Goal: Task Accomplishment & Management: Complete application form

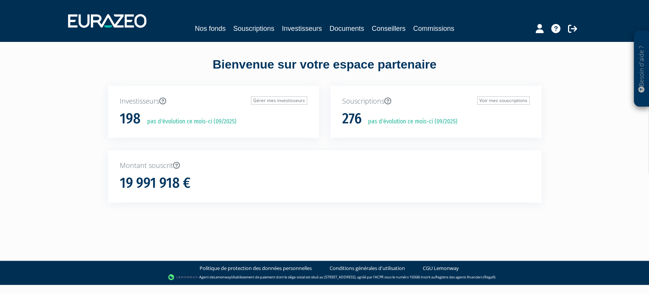
click at [256, 35] on div "Nos fonds Souscriptions Investisseurs Documents Conseillers Commissions" at bounding box center [324, 21] width 524 height 28
click at [261, 26] on link "Souscriptions" at bounding box center [253, 28] width 41 height 11
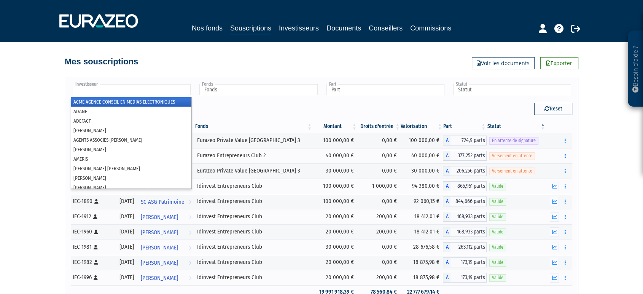
click at [165, 87] on input "text" at bounding box center [132, 89] width 118 height 11
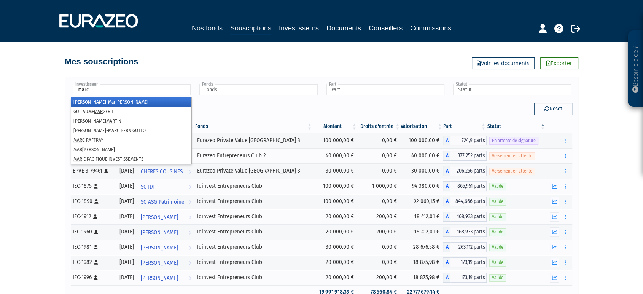
type input "marc"
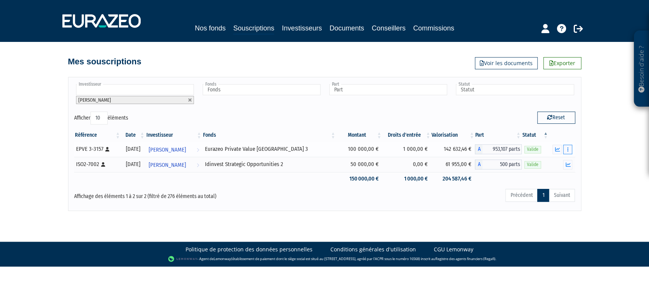
drag, startPoint x: 573, startPoint y: 146, endPoint x: 569, endPoint y: 146, distance: 4.2
click at [569, 146] on td at bounding box center [562, 148] width 26 height 15
click at [569, 146] on button "button" at bounding box center [567, 150] width 9 height 10
click at [566, 149] on button "button" at bounding box center [567, 150] width 9 height 10
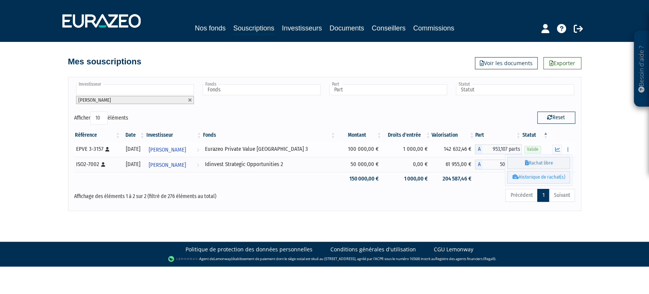
click at [529, 177] on link "Historique de rachat(s)" at bounding box center [538, 177] width 63 height 13
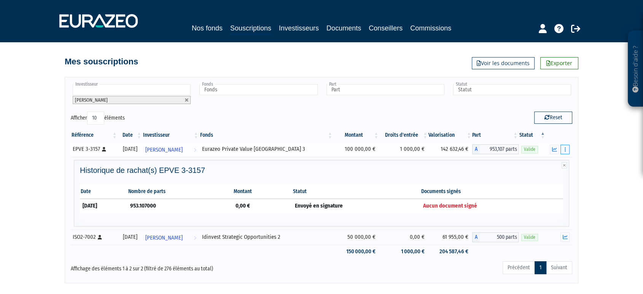
click at [562, 149] on button "button" at bounding box center [564, 150] width 9 height 10
click at [547, 160] on link "Rachat libre" at bounding box center [535, 163] width 63 height 13
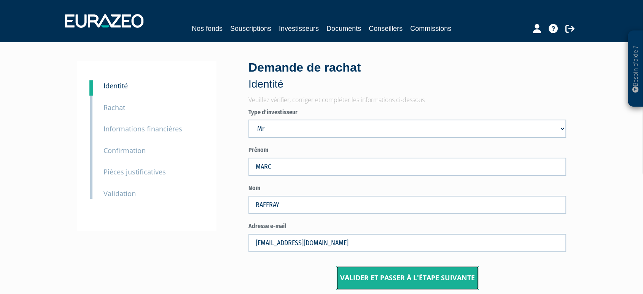
click at [390, 270] on button "Valider et passer à l'étape suivante" at bounding box center [407, 278] width 142 height 24
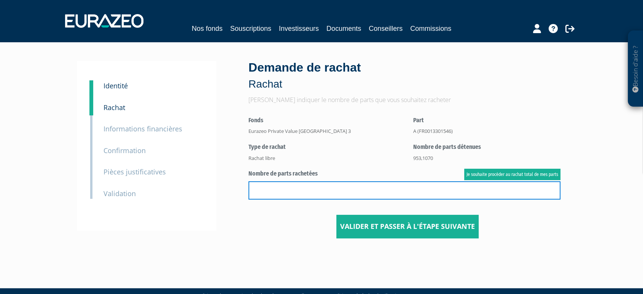
click at [299, 188] on input "text" at bounding box center [404, 190] width 312 height 18
type input "953,107"
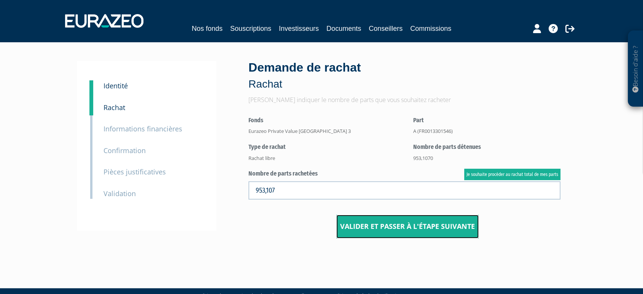
click at [385, 226] on button "Valider et passer à l'étape suivante" at bounding box center [407, 226] width 142 height 24
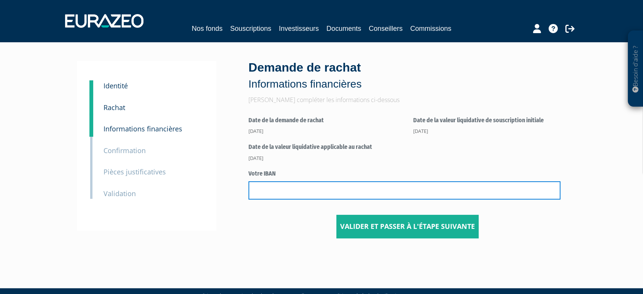
click at [314, 188] on input "text" at bounding box center [404, 190] width 312 height 18
paste input "FR76 3000 4007 7500 0011 2731 820"
type input "FR76 3000 4007 7500 0011 2731 820"
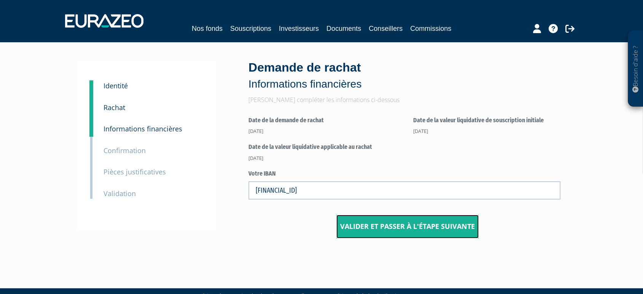
click at [365, 220] on button "Valider et passer à l'étape suivante" at bounding box center [407, 226] width 142 height 24
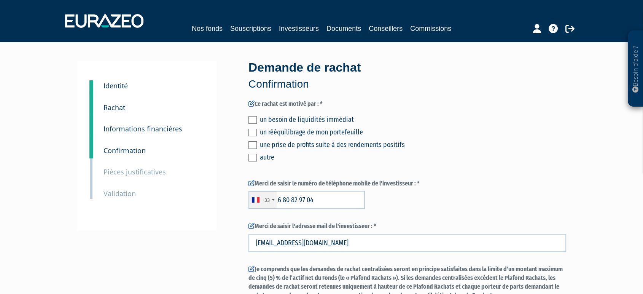
click at [251, 119] on label at bounding box center [252, 120] width 8 height 8
click at [0, 0] on input "checkbox" at bounding box center [0, 0] width 0 height 0
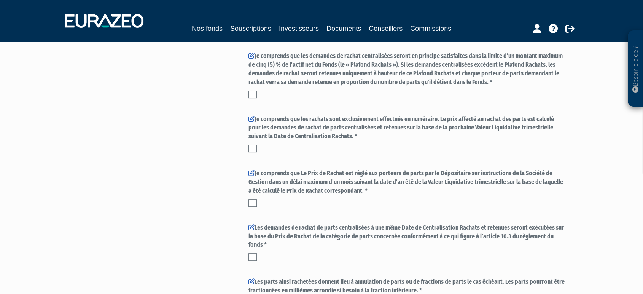
scroll to position [213, 0]
click at [254, 95] on label at bounding box center [252, 95] width 8 height 8
click at [0, 0] on input "checkbox" at bounding box center [0, 0] width 0 height 0
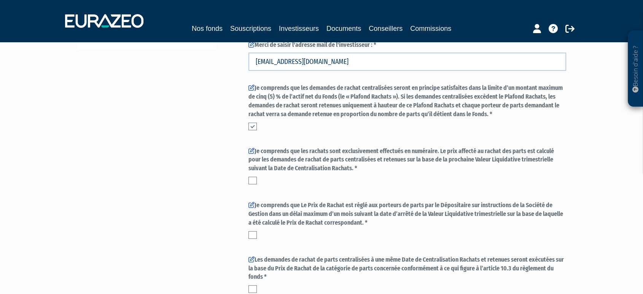
scroll to position [181, 0]
click at [250, 181] on label at bounding box center [252, 181] width 8 height 8
click at [0, 0] on input "checkbox" at bounding box center [0, 0] width 0 height 0
click at [250, 235] on label at bounding box center [252, 235] width 8 height 8
click at [0, 0] on input "checkbox" at bounding box center [0, 0] width 0 height 0
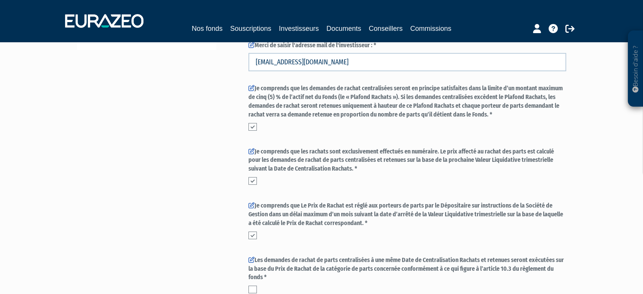
scroll to position [275, 0]
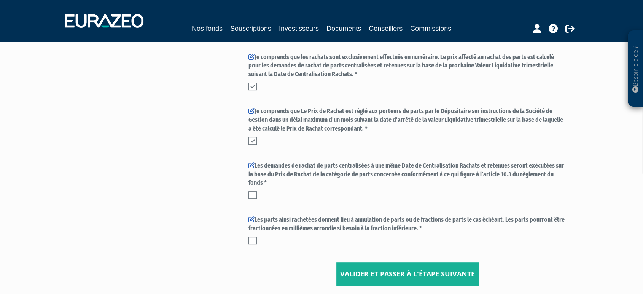
click at [253, 195] on label at bounding box center [252, 195] width 8 height 8
click at [0, 0] on input "checkbox" at bounding box center [0, 0] width 0 height 0
click at [251, 237] on label at bounding box center [252, 241] width 8 height 8
click at [0, 0] on input "checkbox" at bounding box center [0, 0] width 0 height 0
click at [384, 278] on button "Valider et passer à l'étape suivante" at bounding box center [407, 274] width 142 height 24
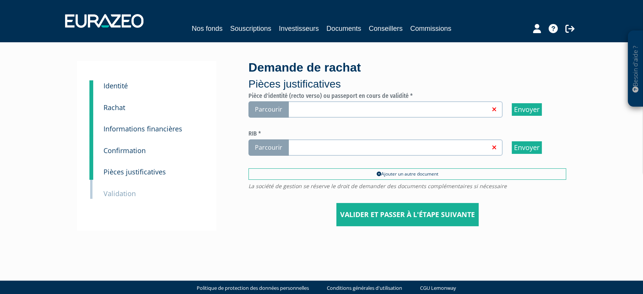
click at [262, 109] on span "Parcourir" at bounding box center [268, 109] width 40 height 16
click at [0, 0] on input "Parcourir" at bounding box center [0, 0] width 0 height 0
click at [262, 146] on span "Parcourir" at bounding box center [268, 147] width 40 height 16
click at [0, 0] on input "Parcourir" at bounding box center [0, 0] width 0 height 0
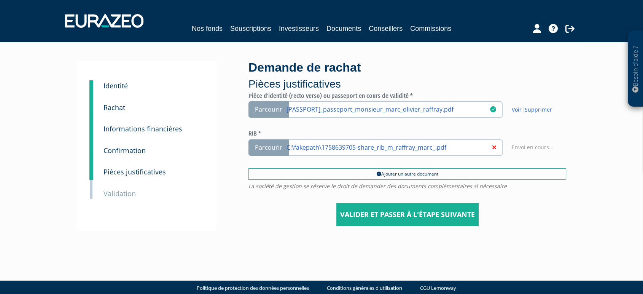
drag, startPoint x: 375, startPoint y: 211, endPoint x: 276, endPoint y: 235, distance: 101.5
click at [276, 235] on div "1 Identité 2 Rachat 3 Informations financières 3 Confirmation 4 Pièces justific…" at bounding box center [322, 146] width 478 height 208
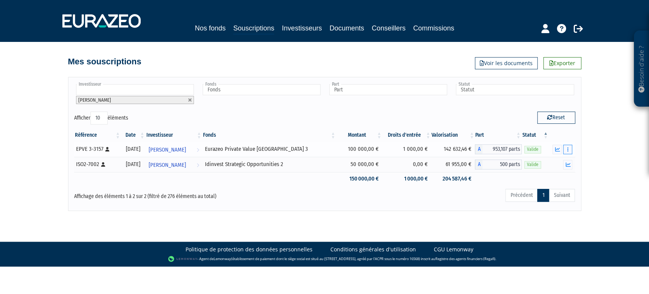
click at [565, 145] on button "button" at bounding box center [567, 150] width 9 height 10
click at [554, 176] on link "Historique de rachat(s)" at bounding box center [538, 177] width 63 height 13
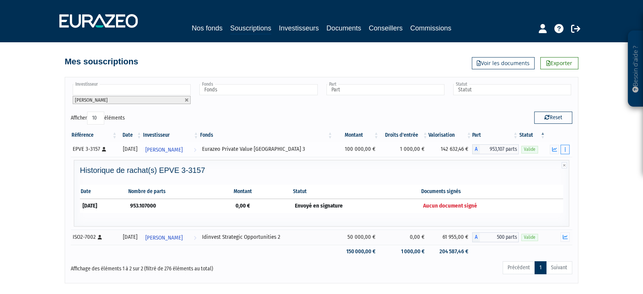
click at [564, 151] on icon "button" at bounding box center [564, 149] width 1 height 5
click at [531, 164] on link "Rachat libre" at bounding box center [535, 163] width 63 height 13
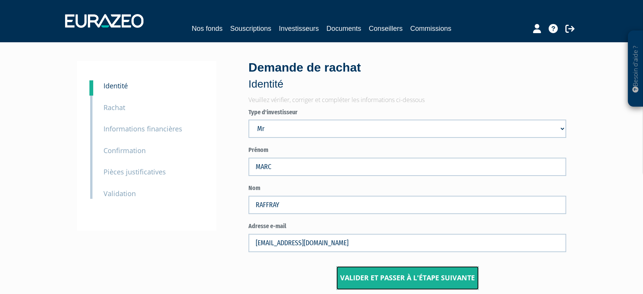
click at [400, 269] on button "Valider et passer à l'étape suivante" at bounding box center [407, 278] width 142 height 24
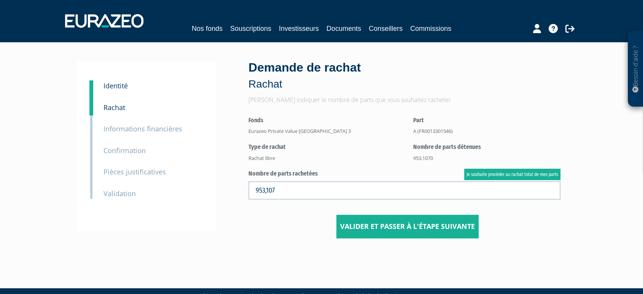
type input "953,107"
click at [402, 226] on button "Valider et passer à l'étape suivante" at bounding box center [407, 226] width 142 height 24
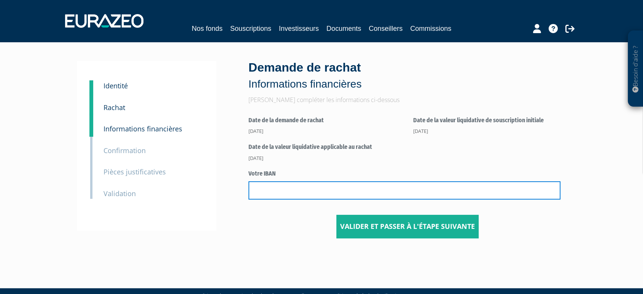
click at [346, 192] on input "text" at bounding box center [404, 190] width 312 height 18
paste input "[FINANCIAL_ID]"
type input "[FINANCIAL_ID]"
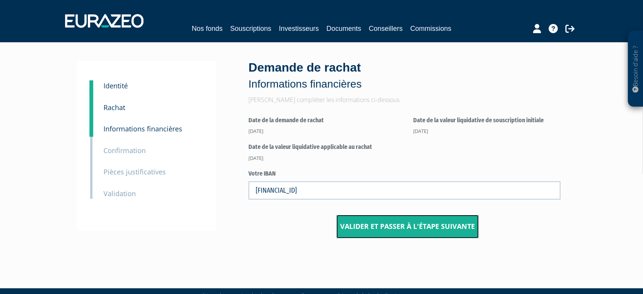
click at [397, 224] on button "Valider et passer à l'étape suivante" at bounding box center [407, 226] width 142 height 24
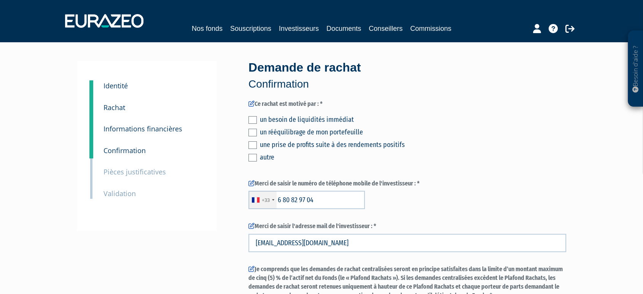
click at [255, 120] on label at bounding box center [252, 120] width 8 height 8
click at [0, 0] on input "checkbox" at bounding box center [0, 0] width 0 height 0
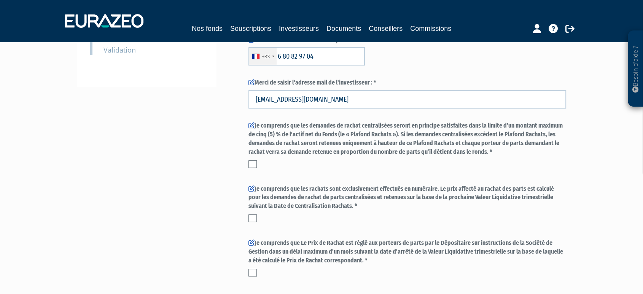
scroll to position [143, 0]
click at [251, 162] on label at bounding box center [252, 164] width 8 height 8
click at [0, 0] on input "checkbox" at bounding box center [0, 0] width 0 height 0
click at [253, 221] on label at bounding box center [252, 218] width 8 height 8
click at [0, 0] on input "checkbox" at bounding box center [0, 0] width 0 height 0
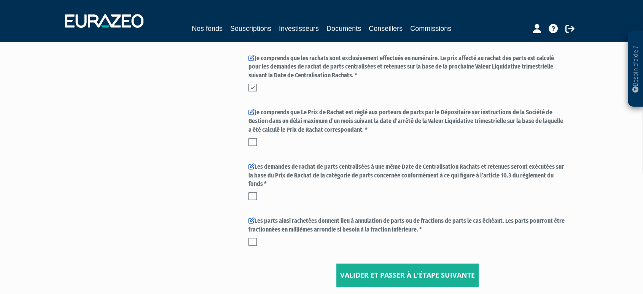
scroll to position [276, 0]
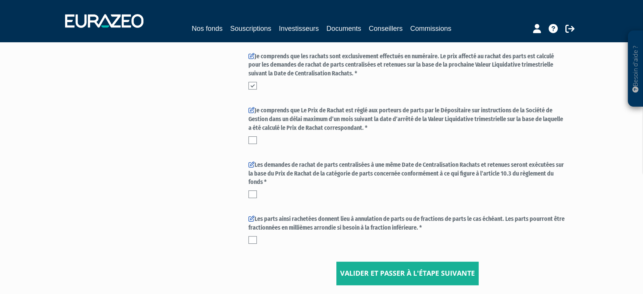
click at [249, 139] on label at bounding box center [252, 140] width 8 height 8
click at [0, 0] on input "checkbox" at bounding box center [0, 0] width 0 height 0
click at [251, 192] on label at bounding box center [252, 194] width 8 height 8
click at [0, 0] on input "checkbox" at bounding box center [0, 0] width 0 height 0
click at [252, 240] on label at bounding box center [252, 240] width 8 height 8
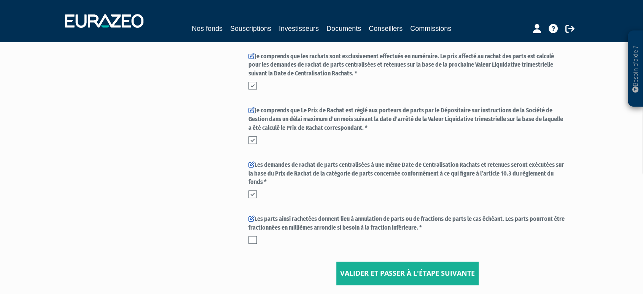
click at [0, 0] on input "checkbox" at bounding box center [0, 0] width 0 height 0
click at [379, 267] on button "Valider et passer à l'étape suivante" at bounding box center [407, 273] width 142 height 24
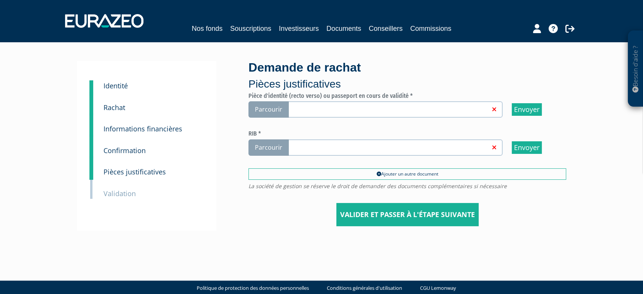
click at [273, 104] on span "Parcourir" at bounding box center [268, 109] width 40 height 16
click at [0, 0] on input "Parcourir" at bounding box center [0, 0] width 0 height 0
click at [268, 144] on span "Parcourir" at bounding box center [268, 147] width 40 height 16
click at [0, 0] on input "Parcourir" at bounding box center [0, 0] width 0 height 0
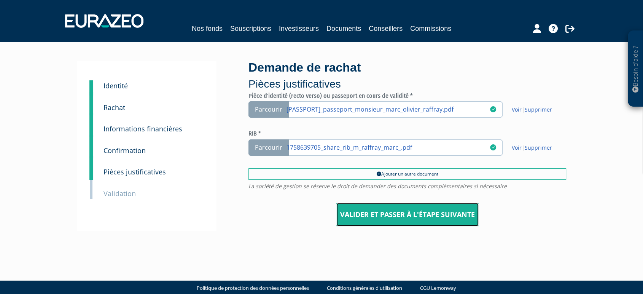
click at [365, 209] on input "Valider et passer à l'étape suivante" at bounding box center [407, 215] width 142 height 24
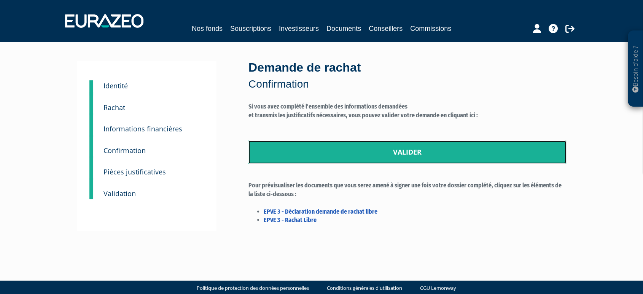
click at [364, 149] on link "Valider" at bounding box center [407, 152] width 318 height 24
